Goal: Register for event/course

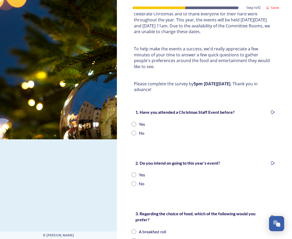
scroll to position [78, 0]
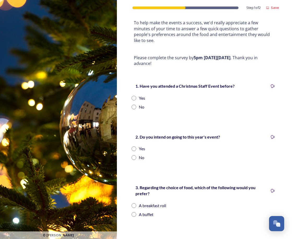
click at [142, 97] on div "Yes" at bounding box center [142, 98] width 6 height 6
radio input "true"
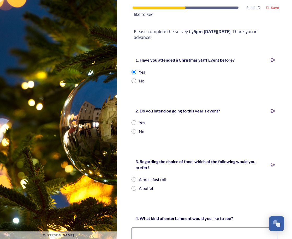
scroll to position [131, 0]
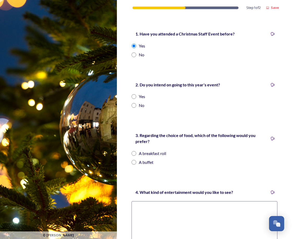
click at [140, 99] on div "Yes" at bounding box center [142, 97] width 6 height 6
radio input "true"
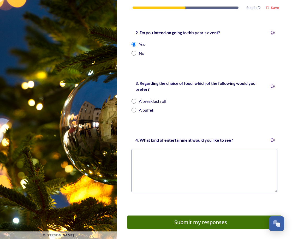
scroll to position [203, 0]
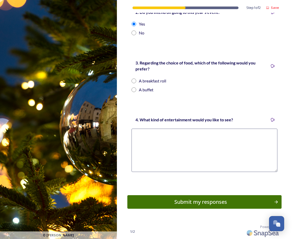
click at [140, 90] on div "A buffet" at bounding box center [146, 90] width 15 height 6
radio input "true"
click at [181, 143] on textarea at bounding box center [205, 150] width 146 height 43
type textarea "Quiz, music"
click at [203, 204] on div "Submit my responses" at bounding box center [201, 202] width 143 height 8
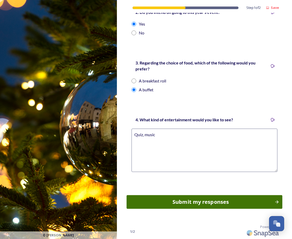
scroll to position [0, 0]
